Goal: Task Accomplishment & Management: Manage account settings

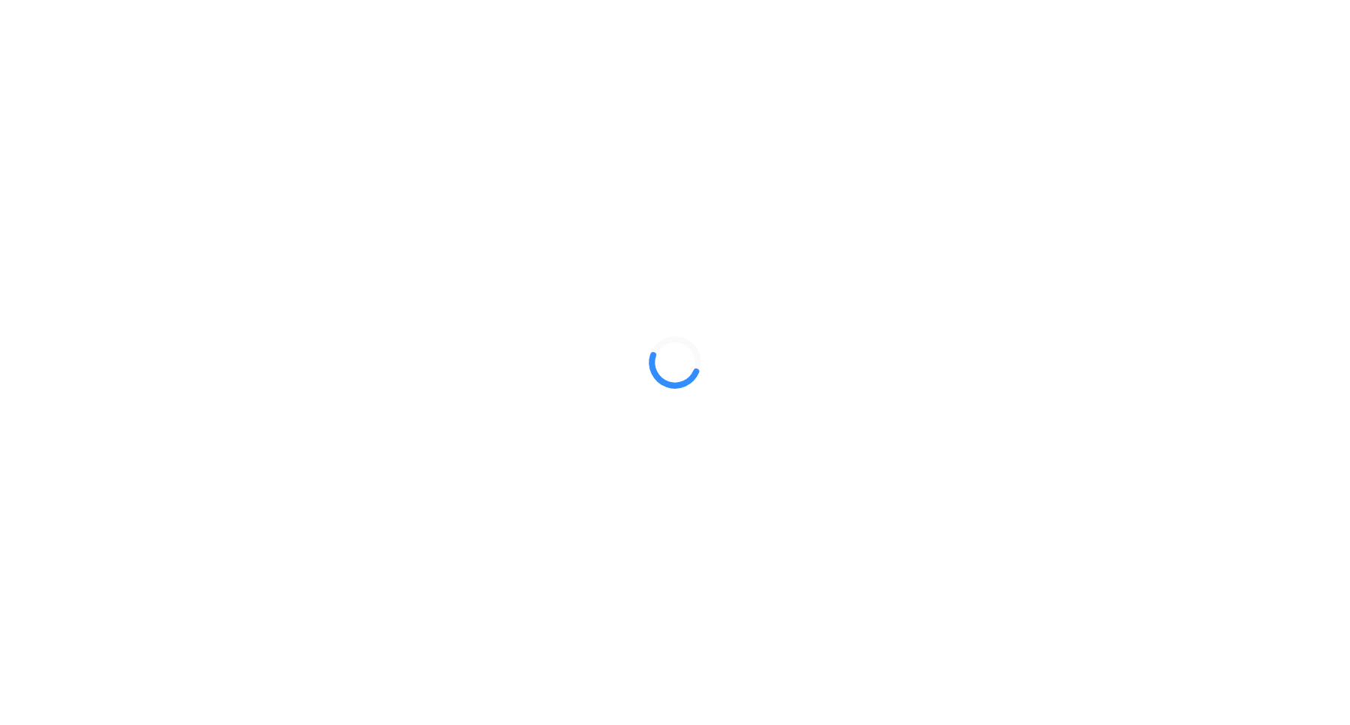
click at [500, 665] on div at bounding box center [675, 362] width 1350 height 725
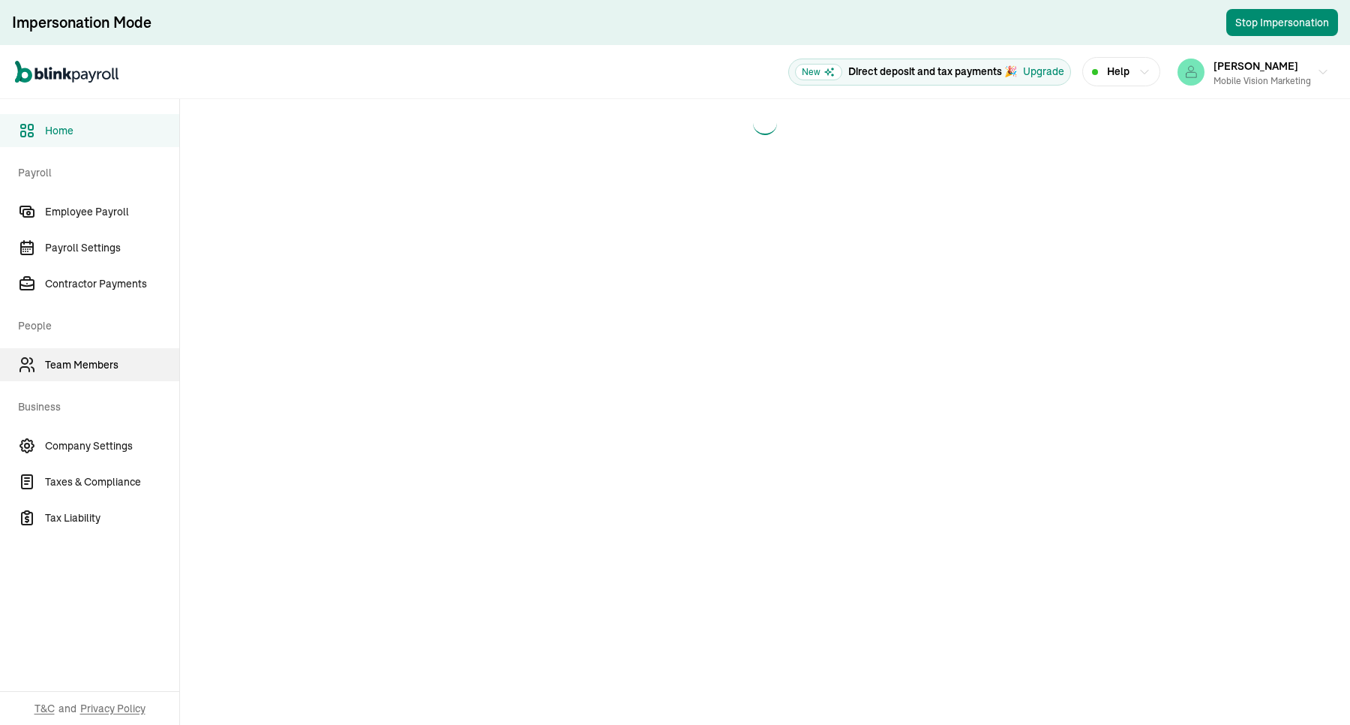
click at [80, 359] on span "Team Members" at bounding box center [112, 365] width 134 height 16
click at [865, 272] on main at bounding box center [765, 412] width 1170 height 626
click at [79, 368] on span "Team Members" at bounding box center [112, 365] width 134 height 16
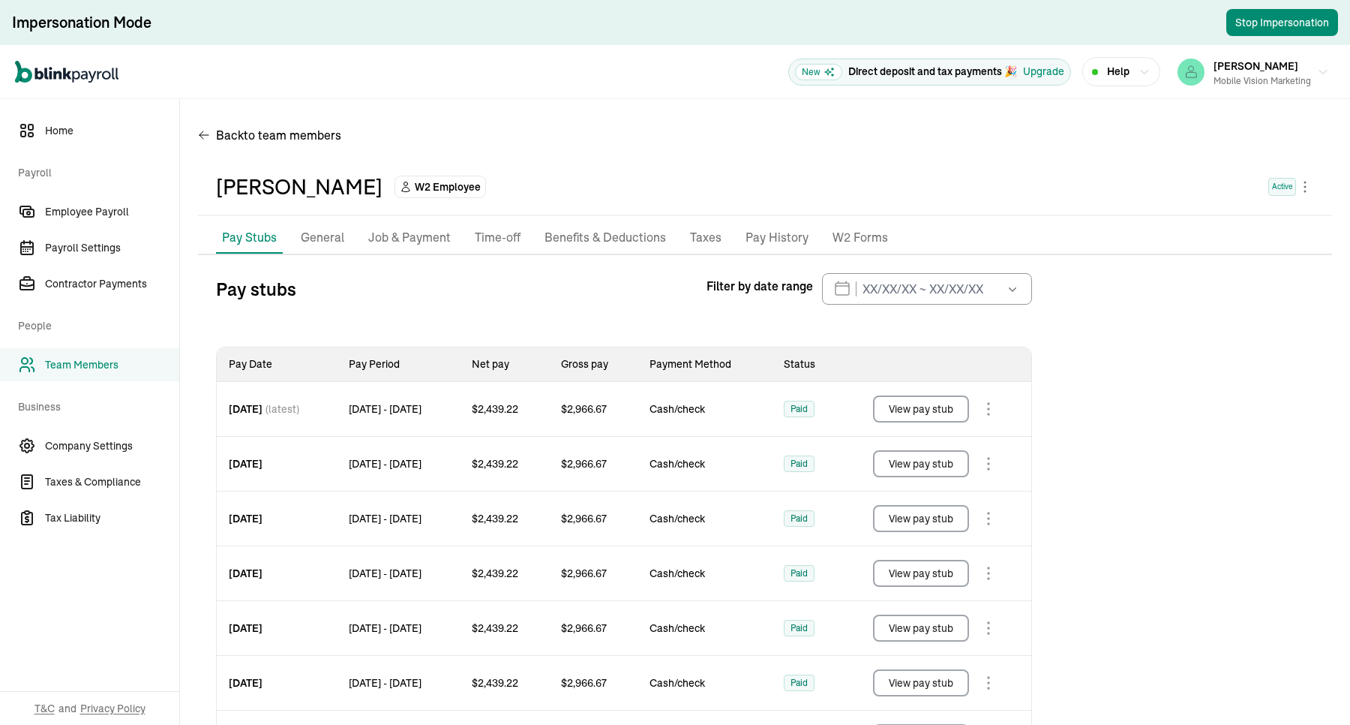
scroll to position [94, 0]
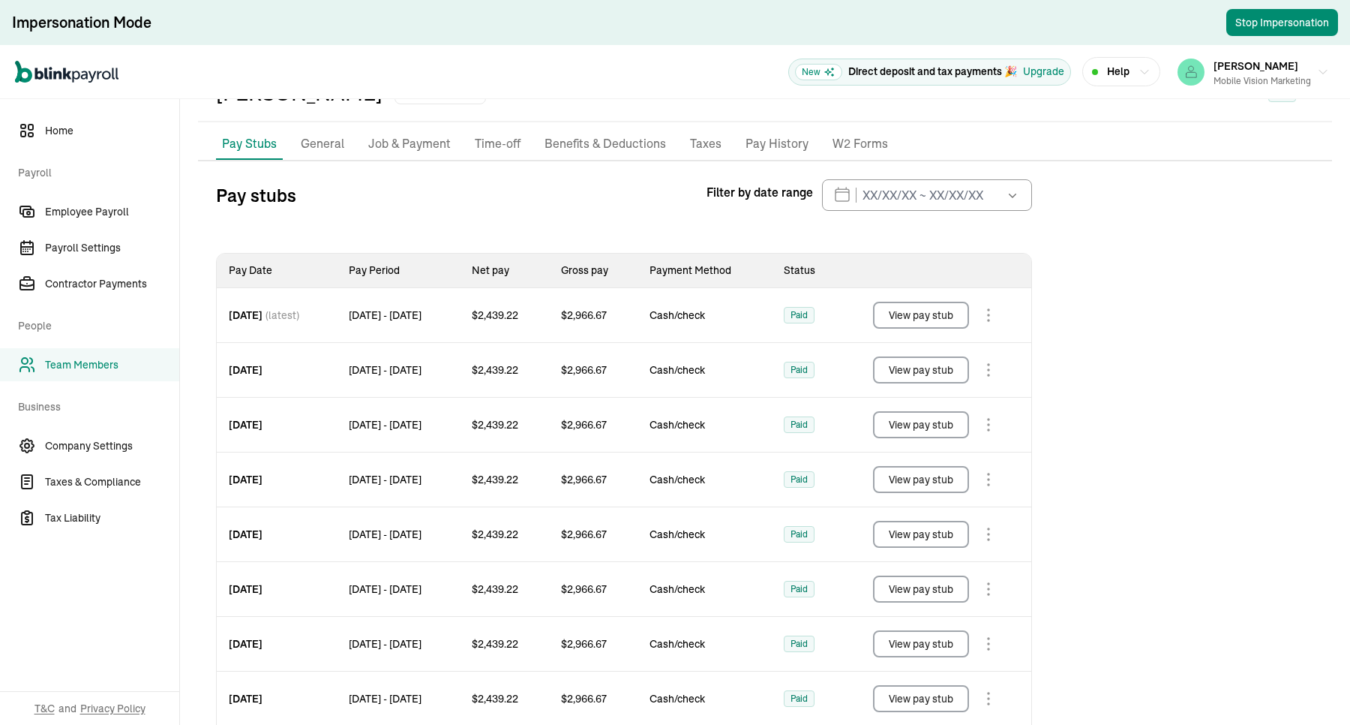
click at [384, 137] on p "Job & Payment" at bounding box center [409, 144] width 83 height 20
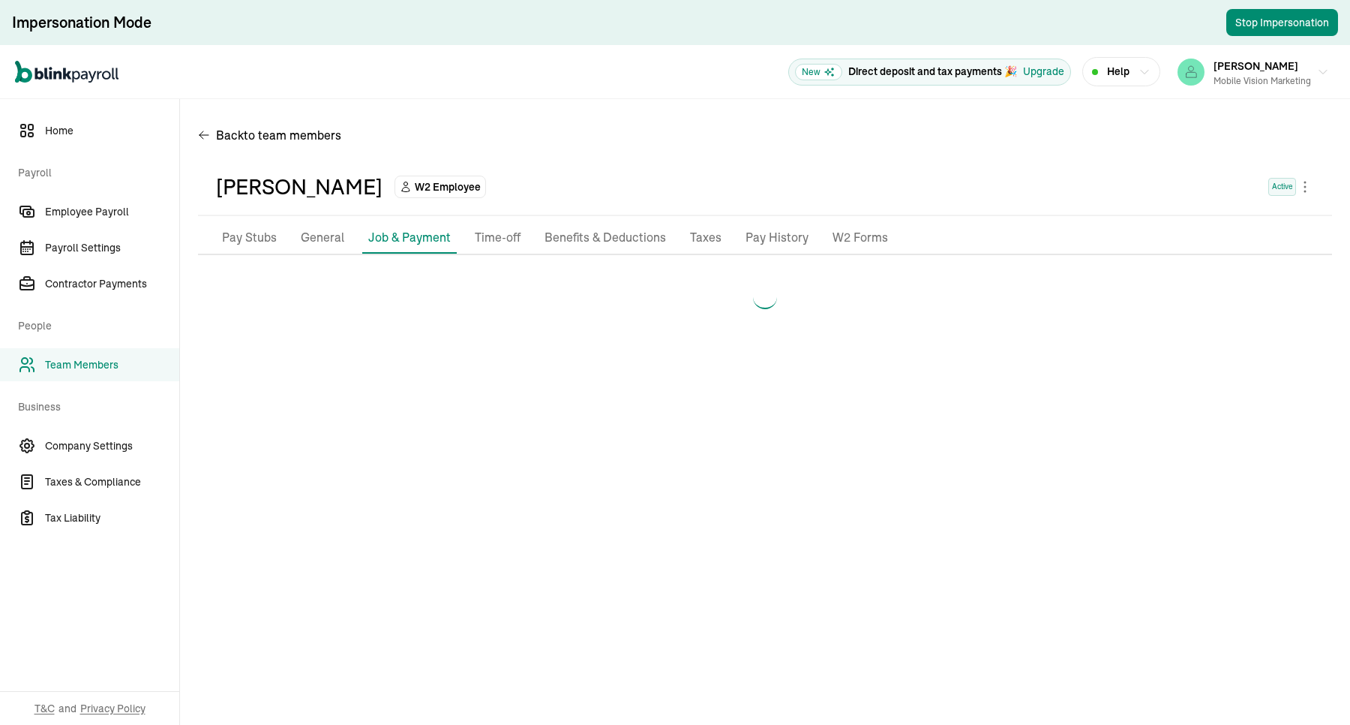
scroll to position [0, 0]
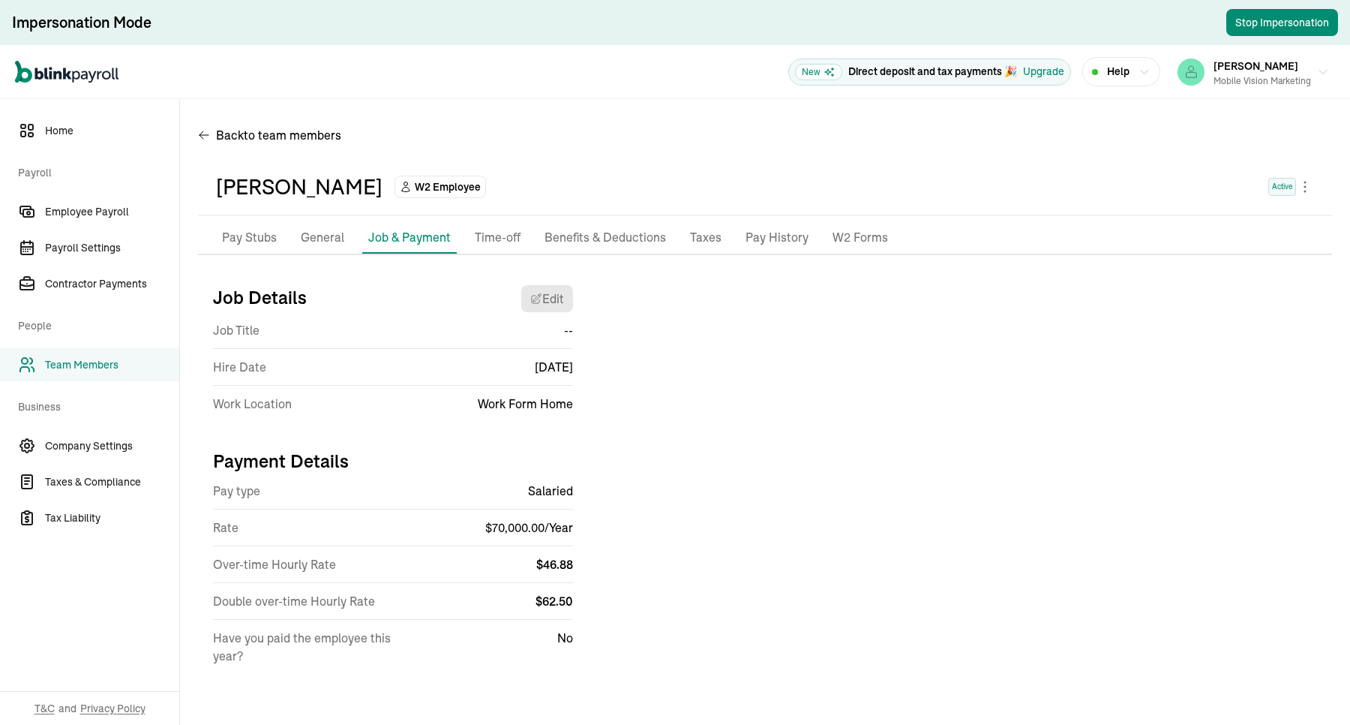
click at [313, 242] on p "General" at bounding box center [323, 238] width 44 height 20
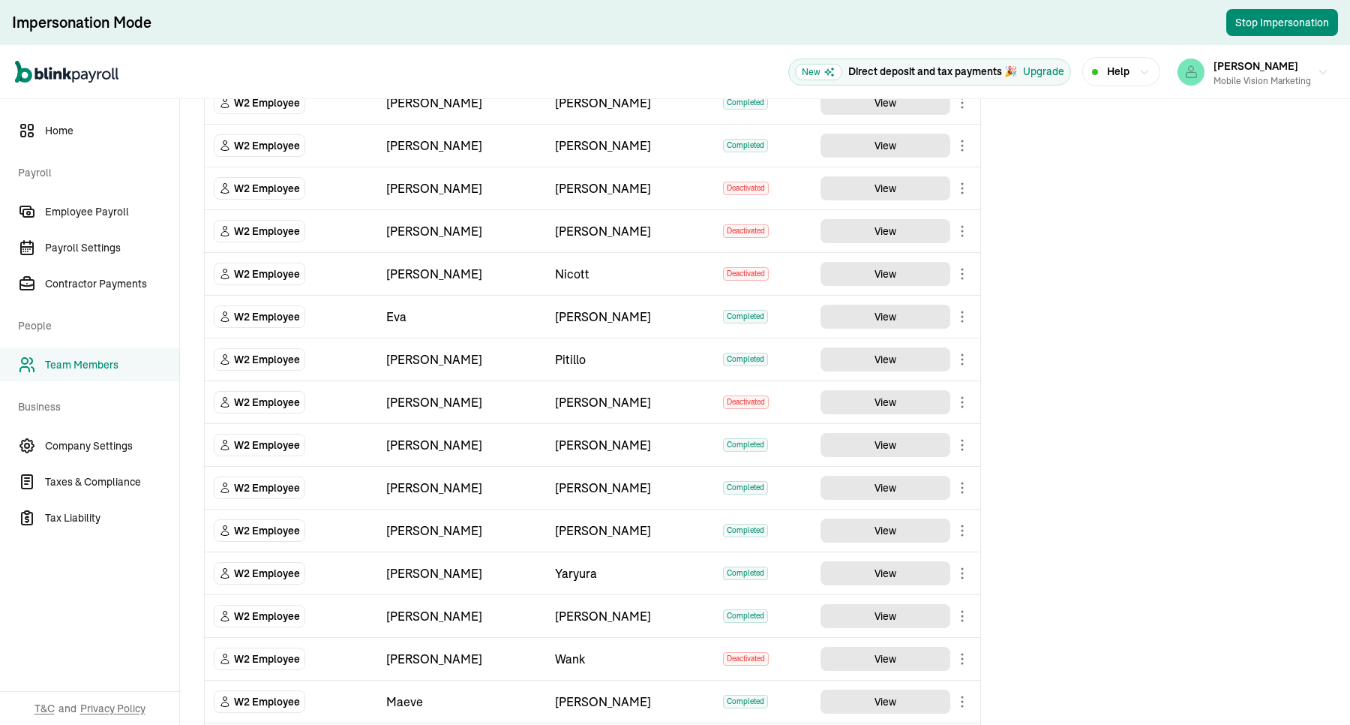
scroll to position [563, 0]
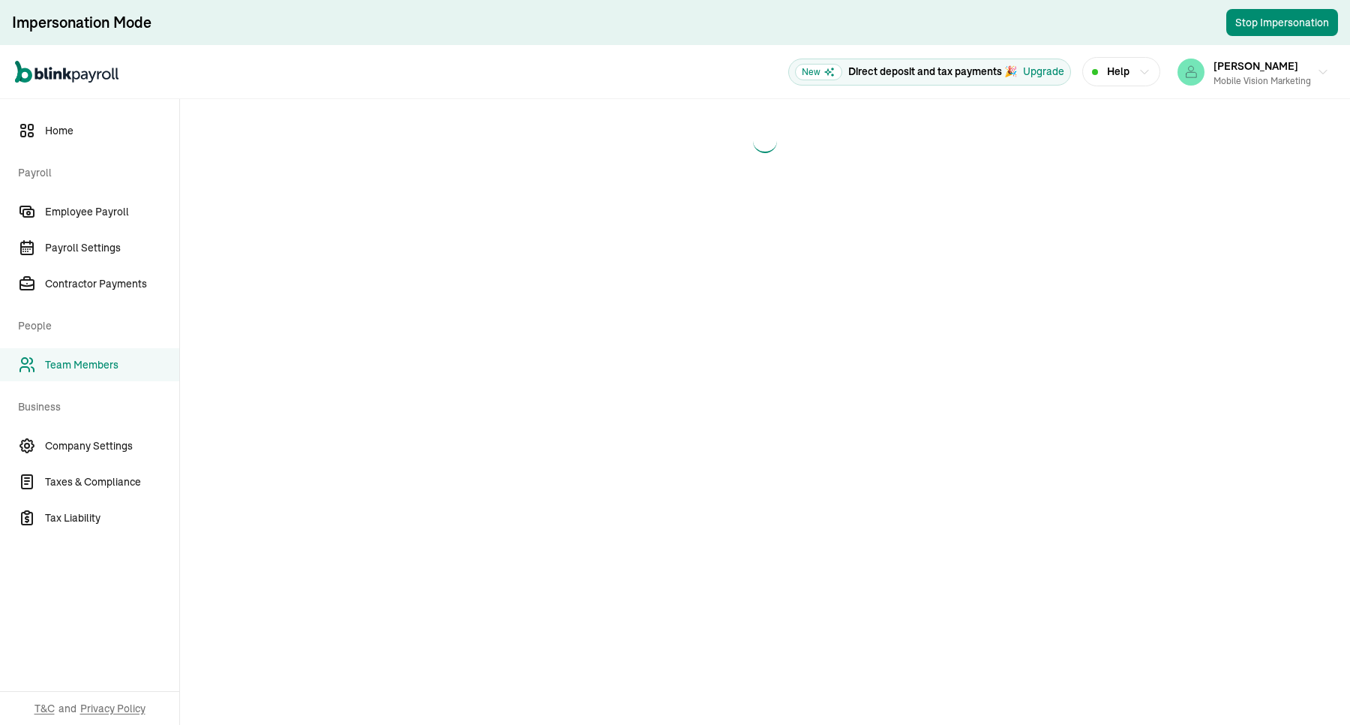
drag, startPoint x: 514, startPoint y: 8, endPoint x: 673, endPoint y: 185, distance: 238.0
click at [673, 185] on main at bounding box center [765, 412] width 1170 height 626
click at [865, 272] on main at bounding box center [765, 412] width 1170 height 626
click at [79, 368] on span "Team Members" at bounding box center [112, 365] width 134 height 16
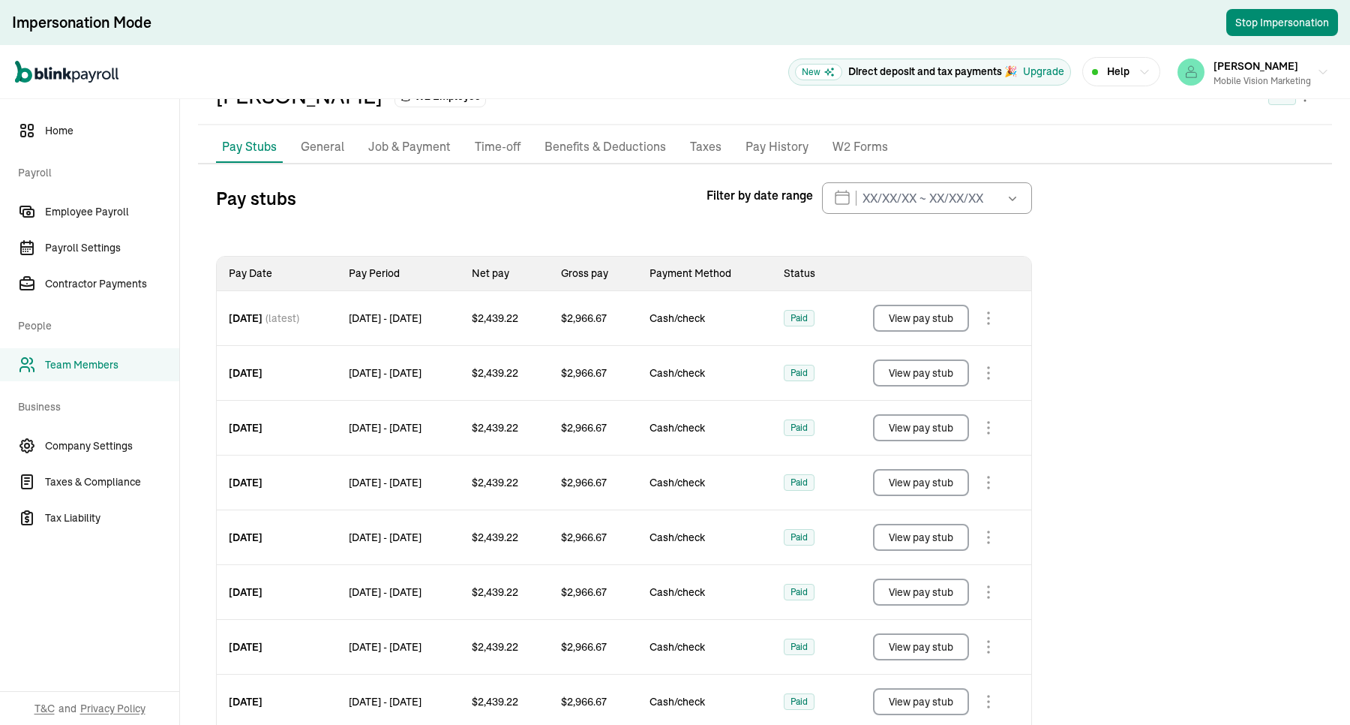
scroll to position [94, 0]
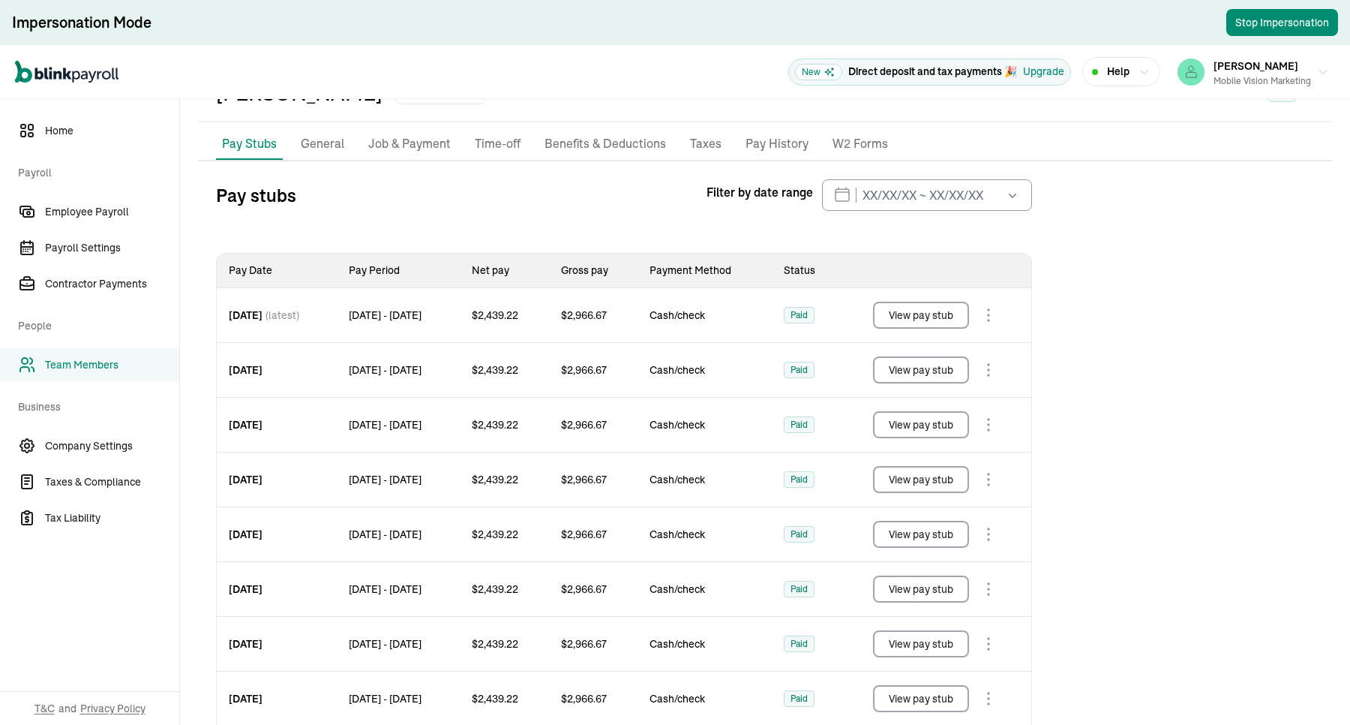
click at [384, 137] on p "Job & Payment" at bounding box center [409, 144] width 83 height 20
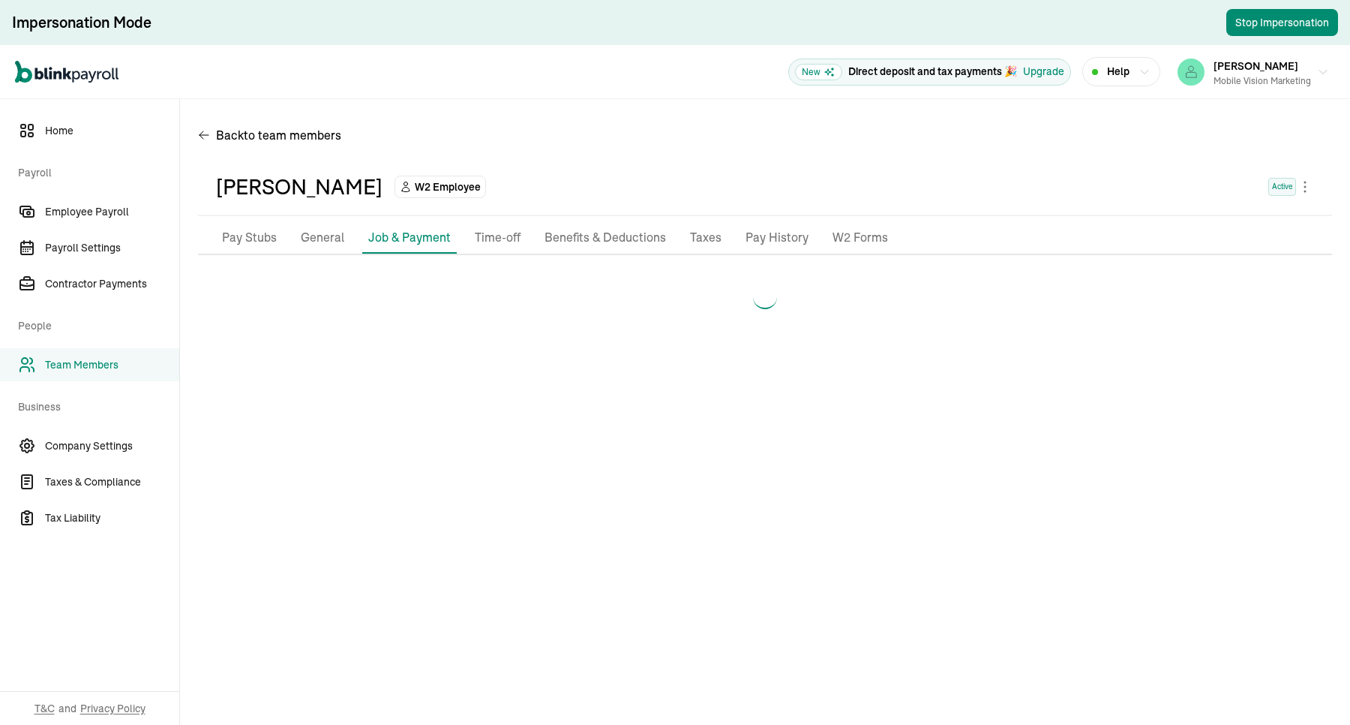
scroll to position [0, 0]
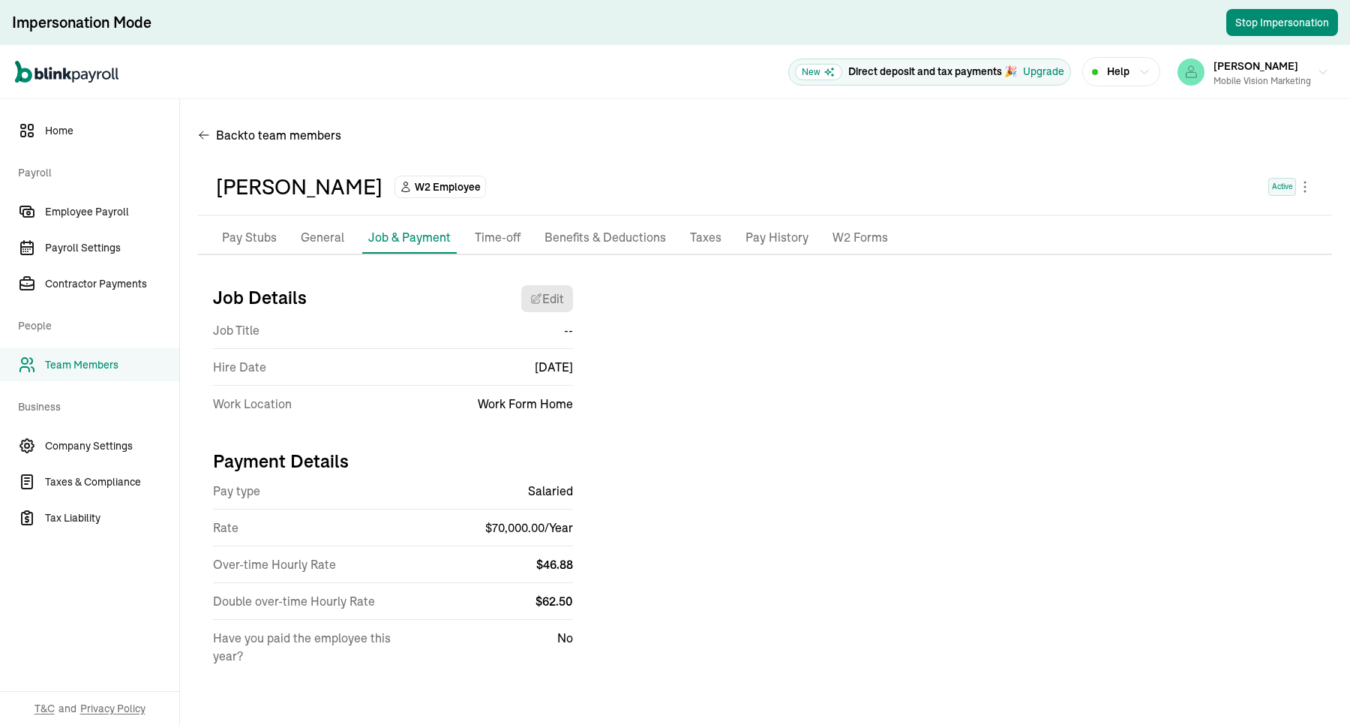
click at [313, 242] on p "General" at bounding box center [323, 238] width 44 height 20
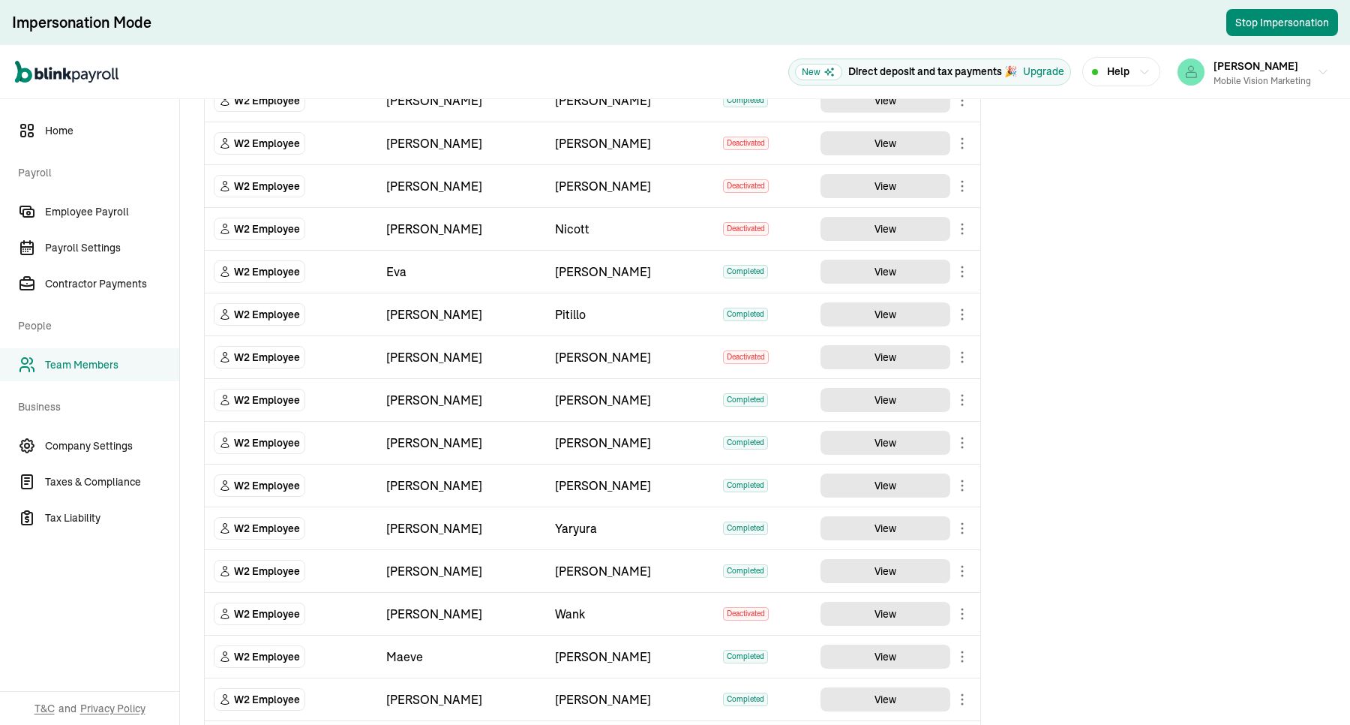
scroll to position [563, 0]
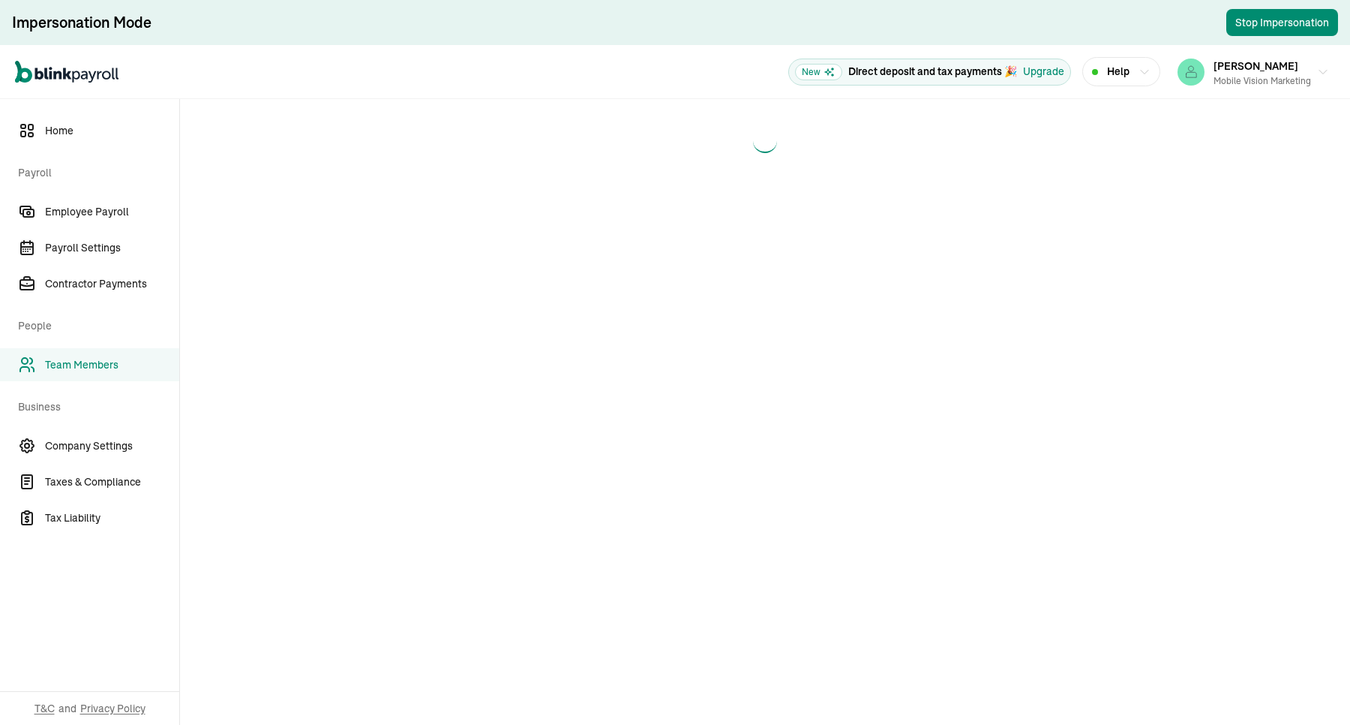
drag, startPoint x: 514, startPoint y: 8, endPoint x: 673, endPoint y: 185, distance: 238.0
click at [673, 185] on main at bounding box center [765, 412] width 1170 height 626
